Goal: Transaction & Acquisition: Purchase product/service

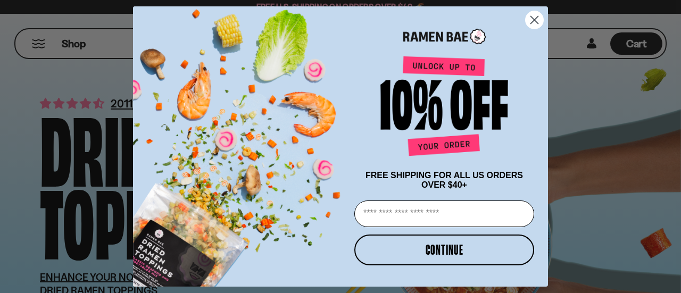
click at [537, 19] on circle "Close dialog" at bounding box center [535, 20] width 18 height 18
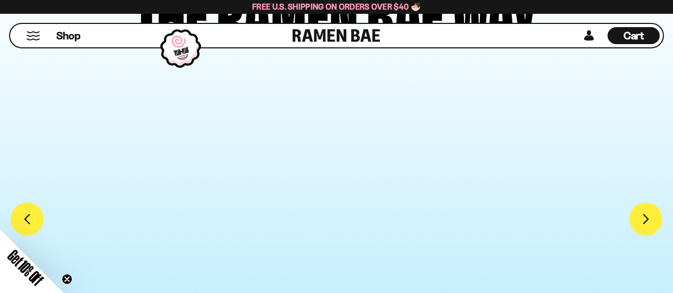
scroll to position [2608, 0]
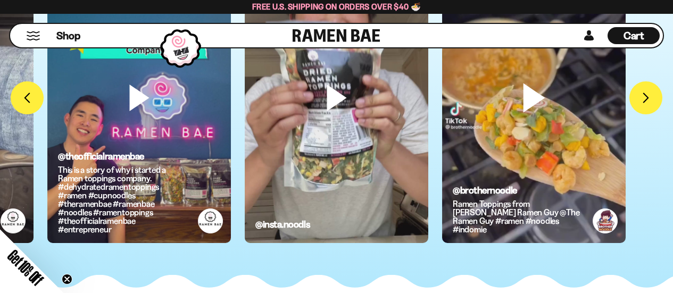
click at [525, 99] on video at bounding box center [534, 116] width 184 height 326
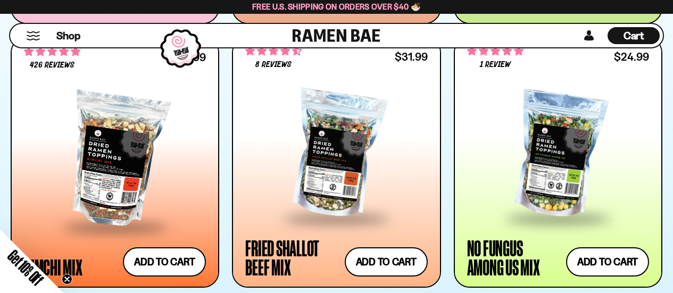
scroll to position [852, 0]
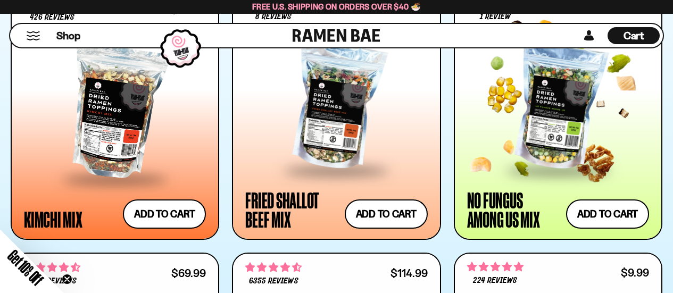
click at [597, 98] on div at bounding box center [558, 107] width 182 height 124
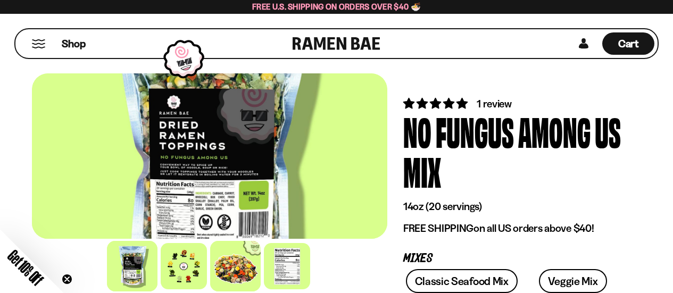
click at [235, 275] on div at bounding box center [235, 266] width 51 height 51
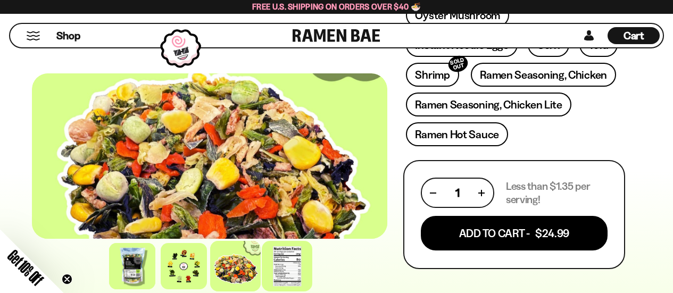
scroll to position [532, 0]
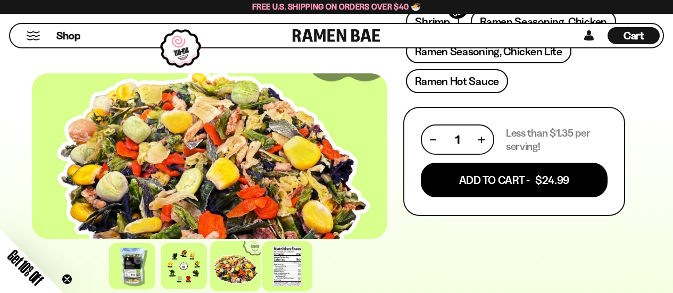
click at [292, 262] on div at bounding box center [287, 266] width 51 height 51
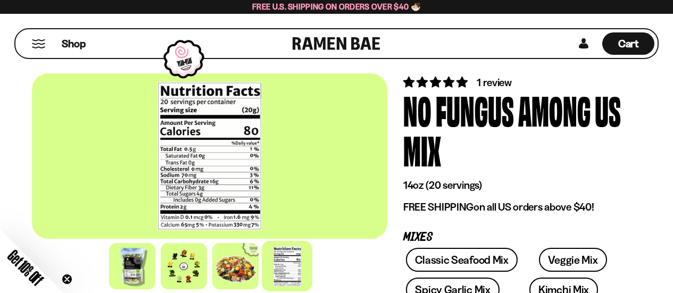
scroll to position [0, 0]
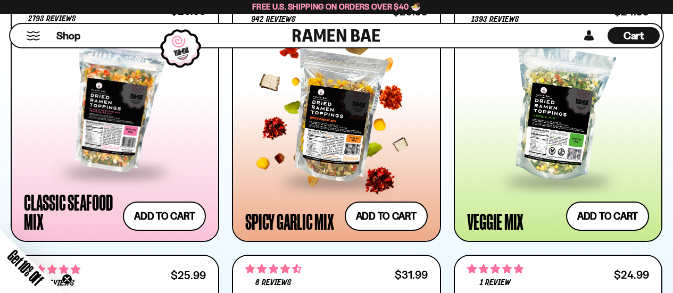
scroll to position [532, 0]
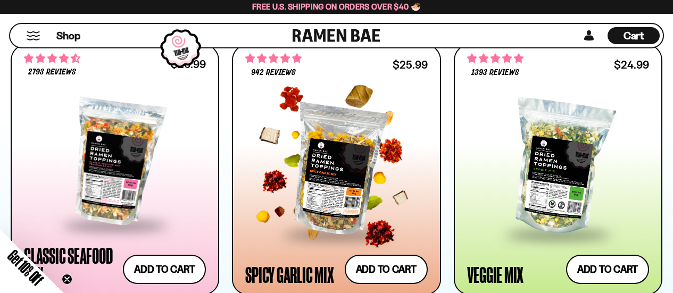
click at [328, 165] on div at bounding box center [336, 167] width 182 height 131
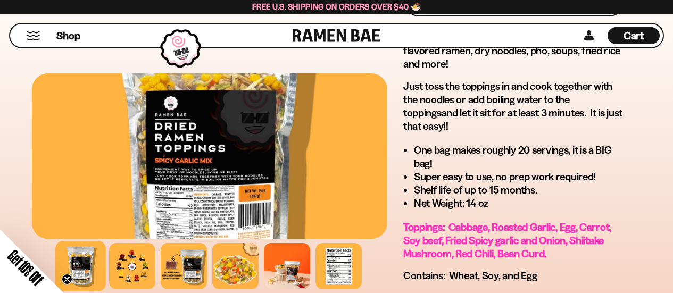
scroll to position [745, 0]
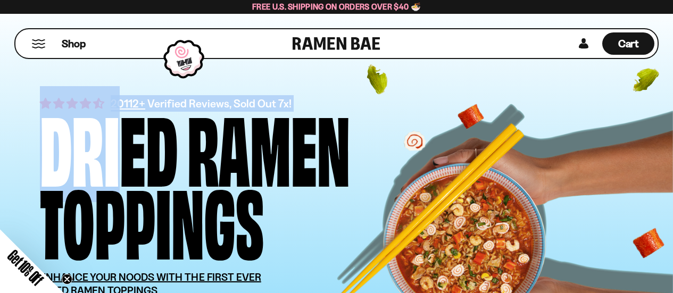
drag, startPoint x: 109, startPoint y: 103, endPoint x: 2, endPoint y: 85, distance: 109.0
click at [2, 85] on div "20112+ Verified Reviews, Sold Out 7x! Dried Ramen Toppings ENHANCE YOUR NOODS W…" at bounding box center [336, 218] width 673 height 443
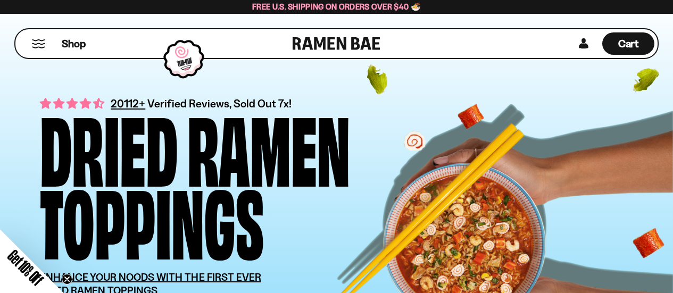
click at [2, 84] on div "20112+ Verified Reviews, Sold Out 7x! Dried Ramen Toppings ENHANCE YOUR NOODS W…" at bounding box center [336, 218] width 673 height 443
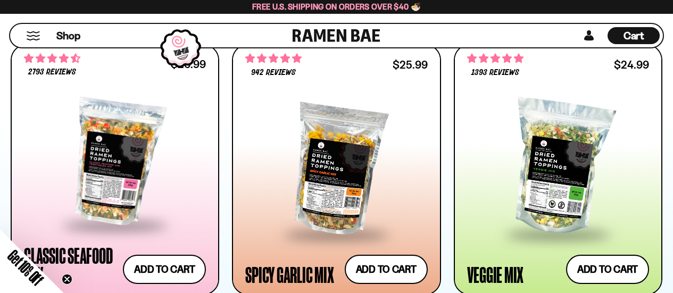
scroll to position [586, 0]
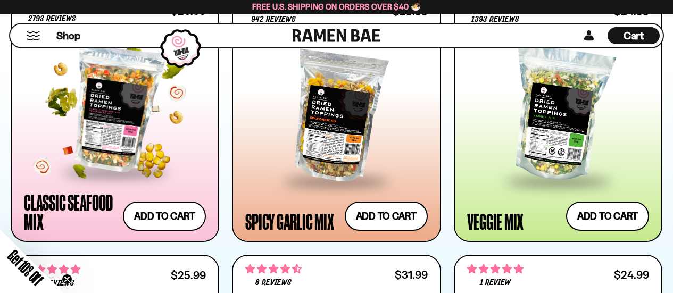
click at [105, 136] on div at bounding box center [115, 109] width 182 height 124
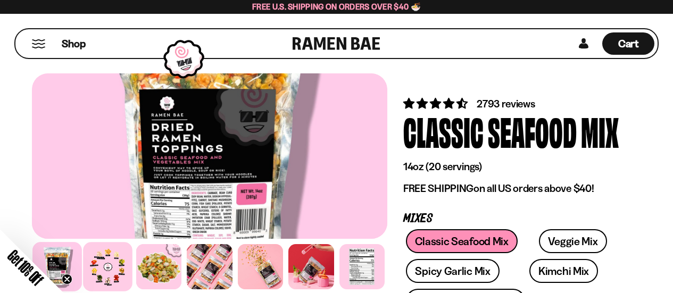
click at [106, 267] on div at bounding box center [109, 267] width 50 height 50
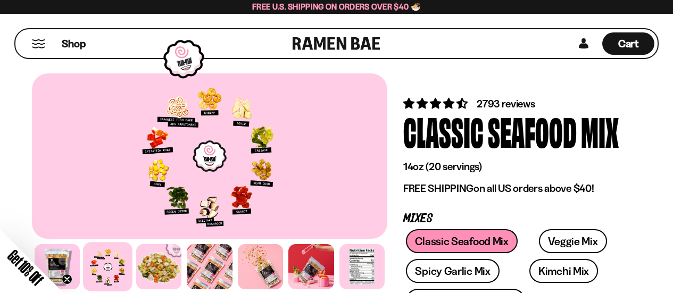
click at [237, 117] on div at bounding box center [210, 156] width 356 height 166
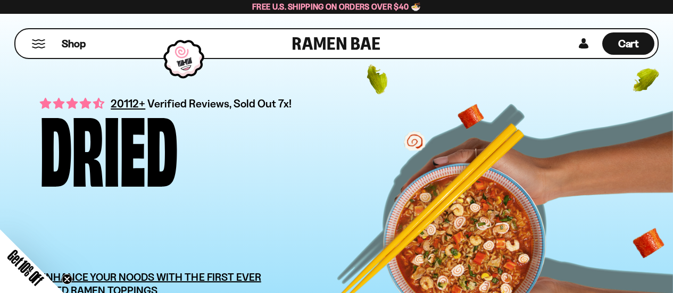
scroll to position [586, 0]
